Goal: Task Accomplishment & Management: Manage account settings

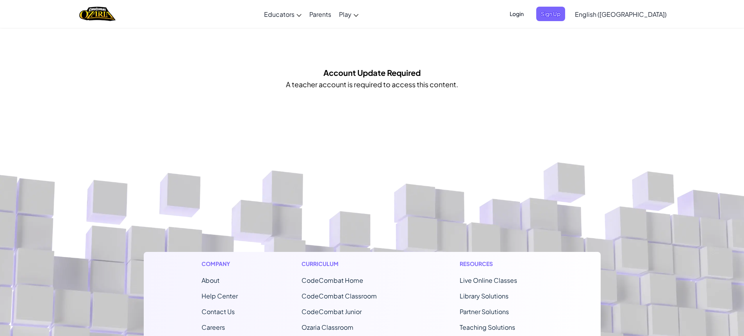
click at [529, 16] on span "Login" at bounding box center [516, 14] width 23 height 14
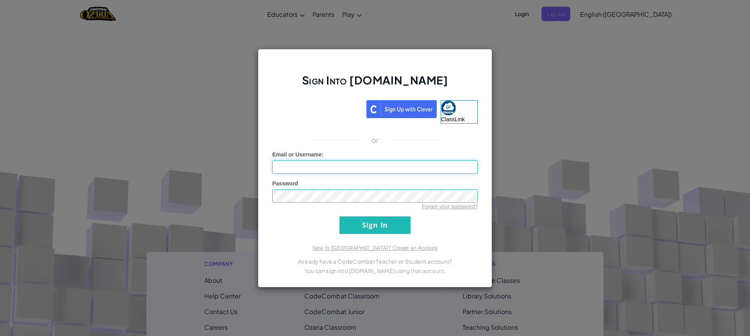
click at [425, 173] on input "Email or Username :" at bounding box center [374, 166] width 205 height 13
type input "william51R"
click at [339, 216] on input "Sign In" at bounding box center [374, 225] width 71 height 18
click at [395, 230] on input "Sign In" at bounding box center [374, 225] width 71 height 18
